Goal: Information Seeking & Learning: Check status

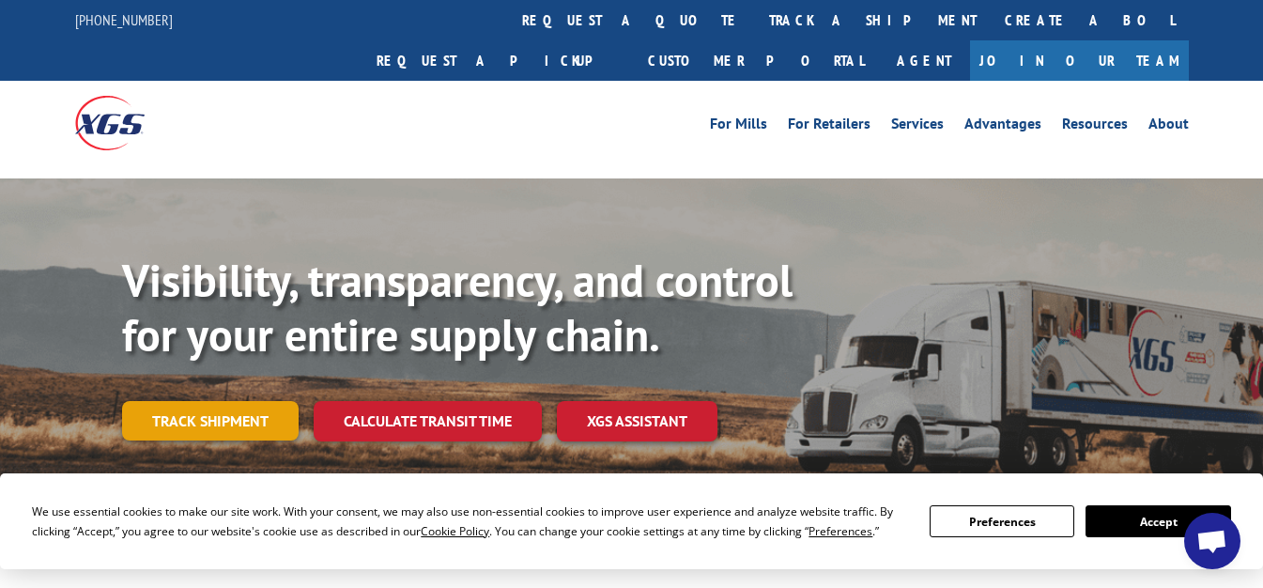
click at [202, 401] on link "Track shipment" at bounding box center [210, 420] width 177 height 39
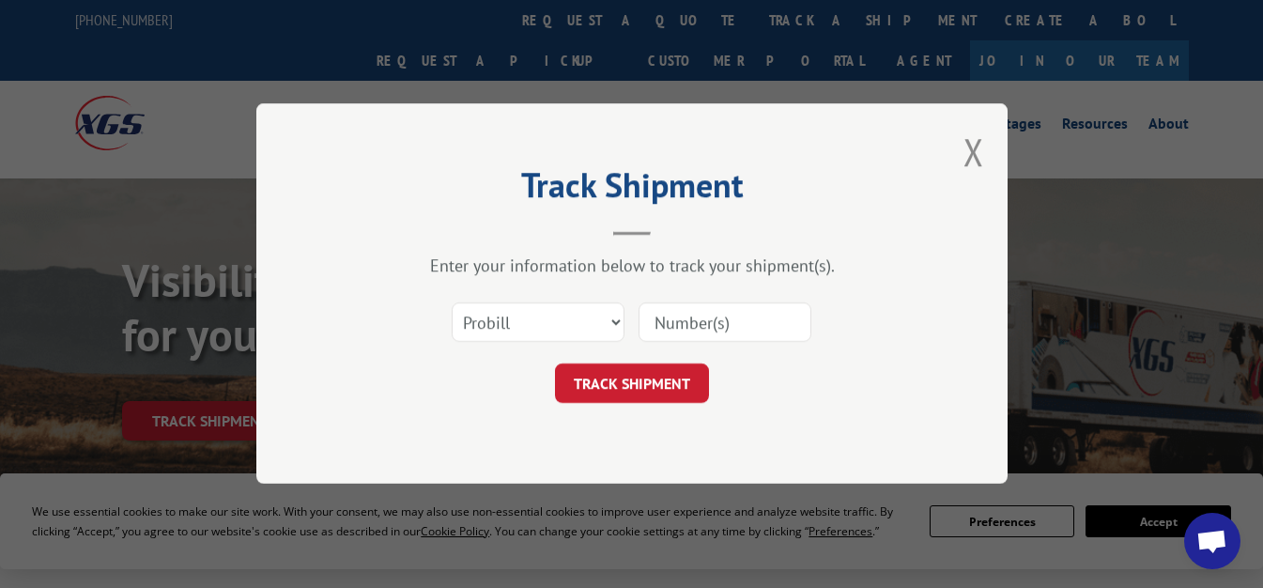
click at [673, 317] on input at bounding box center [725, 322] width 173 height 39
paste input "17501570"
type input "17501570"
drag, startPoint x: 613, startPoint y: 380, endPoint x: 904, endPoint y: 409, distance: 291.7
click at [618, 382] on button "TRACK SHIPMENT" at bounding box center [632, 383] width 154 height 39
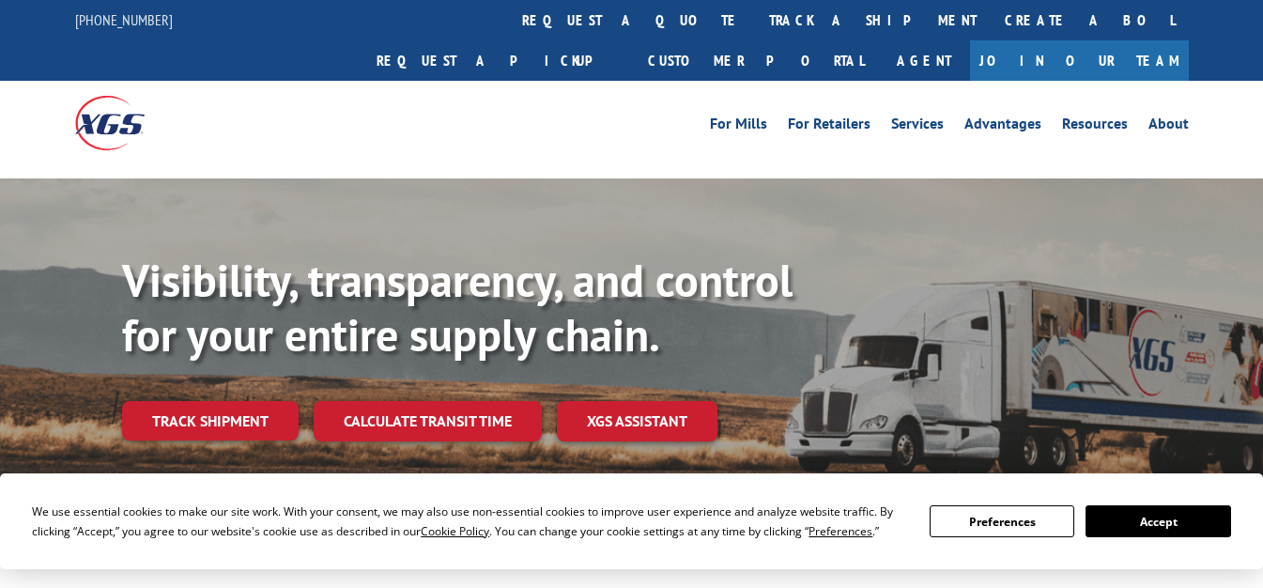
click at [238, 401] on link "Track shipment" at bounding box center [210, 420] width 177 height 39
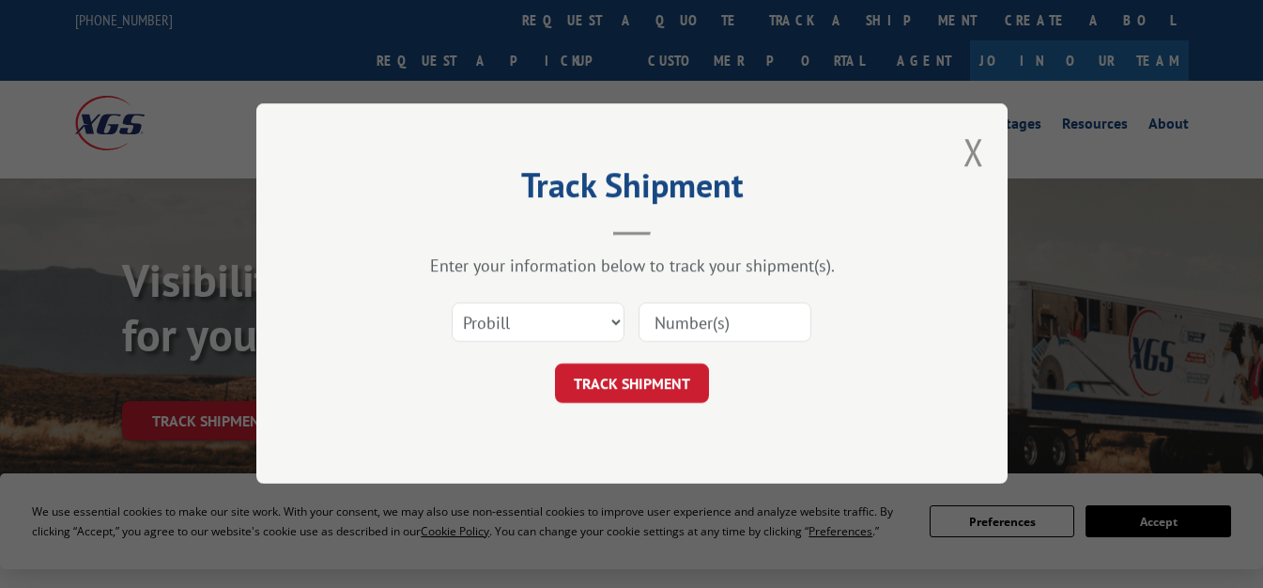
click at [683, 326] on input at bounding box center [725, 322] width 173 height 39
paste input "17591961"
type input "17591961"
click at [633, 382] on button "TRACK SHIPMENT" at bounding box center [632, 383] width 154 height 39
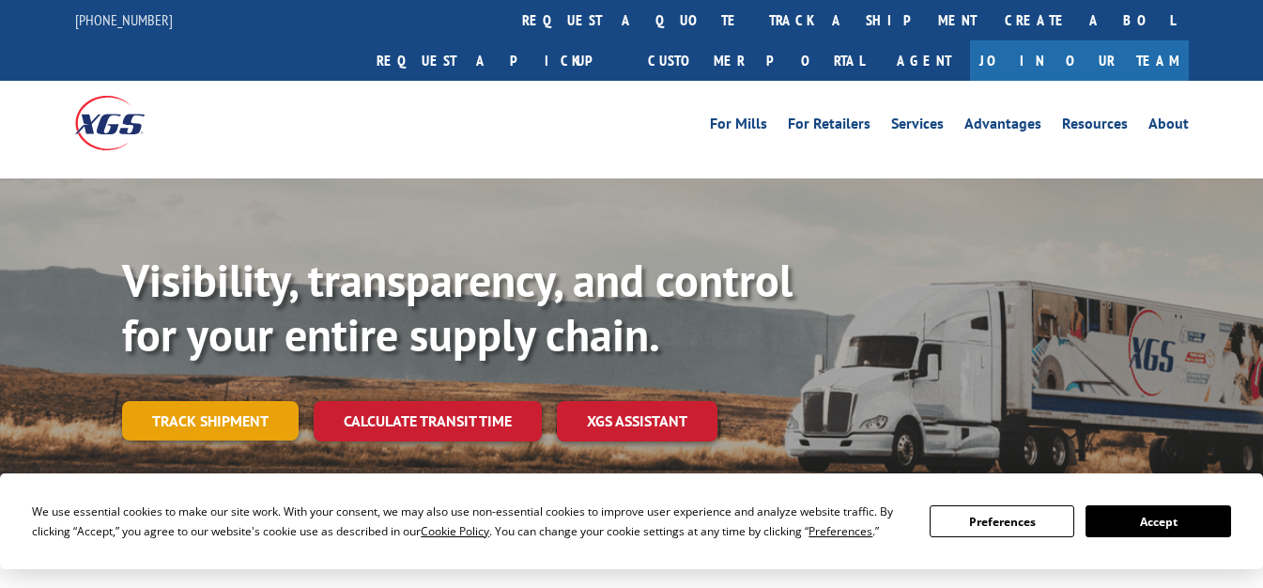
click at [245, 401] on link "Track shipment" at bounding box center [210, 420] width 177 height 39
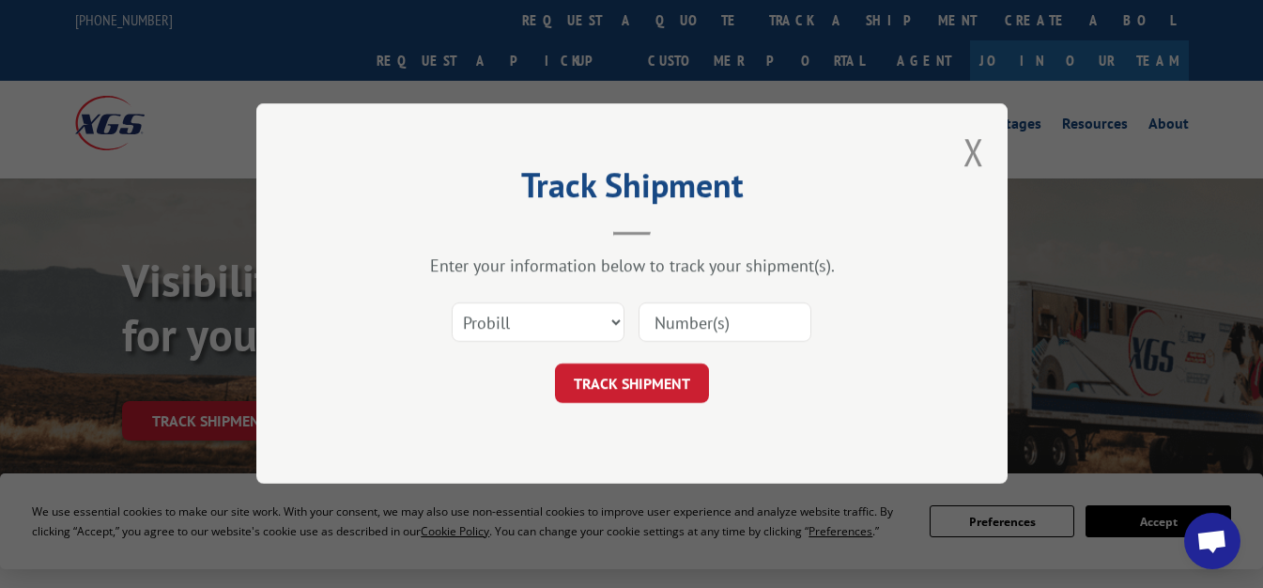
click at [691, 305] on input at bounding box center [725, 322] width 173 height 39
paste input "17592243"
type input "17592243"
click at [654, 391] on button "TRACK SHIPMENT" at bounding box center [632, 383] width 154 height 39
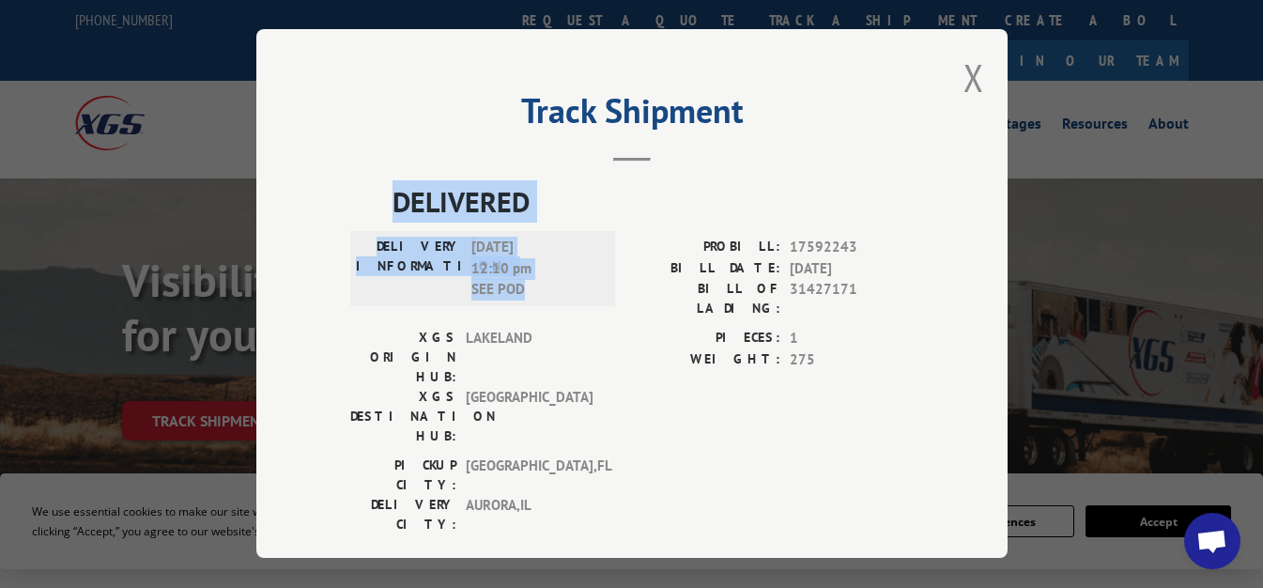
drag, startPoint x: 379, startPoint y: 183, endPoint x: 527, endPoint y: 291, distance: 182.8
click at [526, 291] on div "DELIVERED DELIVERY INFORMATION: 09/08/2025 12:10 pm SEE POD PROBILL: 17592243 B…" at bounding box center [632, 361] width 564 height 363
copy div "DELIVERED DELIVERY INFORMATION: 09/08/2025 12:10 pm SEE POD"
